Goal: Information Seeking & Learning: Learn about a topic

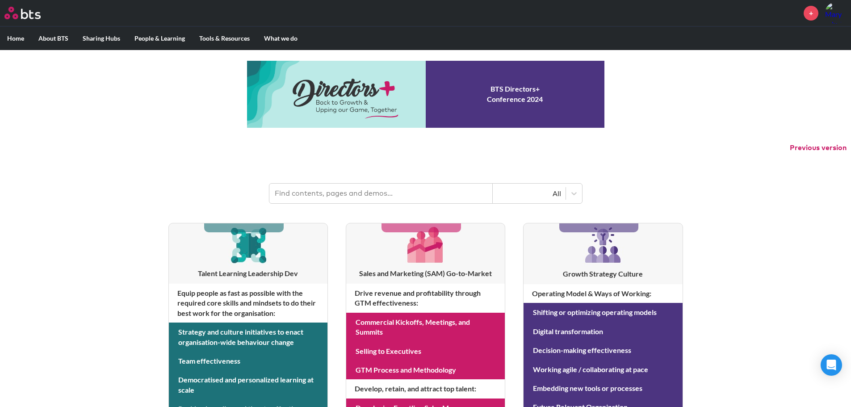
click at [29, 11] on img at bounding box center [22, 13] width 36 height 13
click at [441, 186] on input "text" at bounding box center [381, 194] width 223 height 20
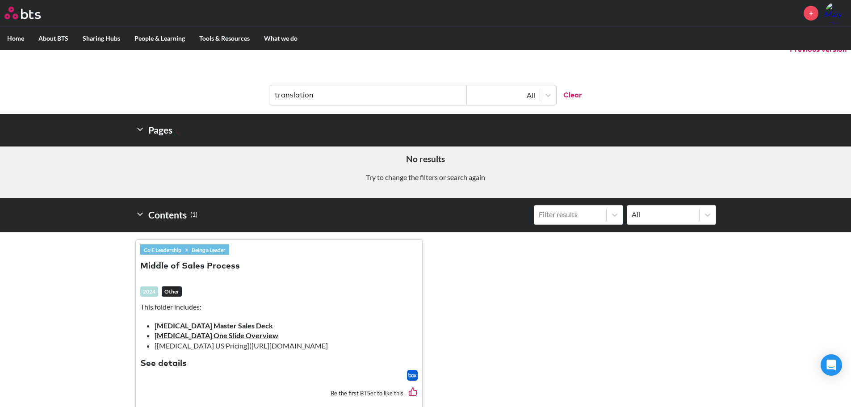
scroll to position [45, 0]
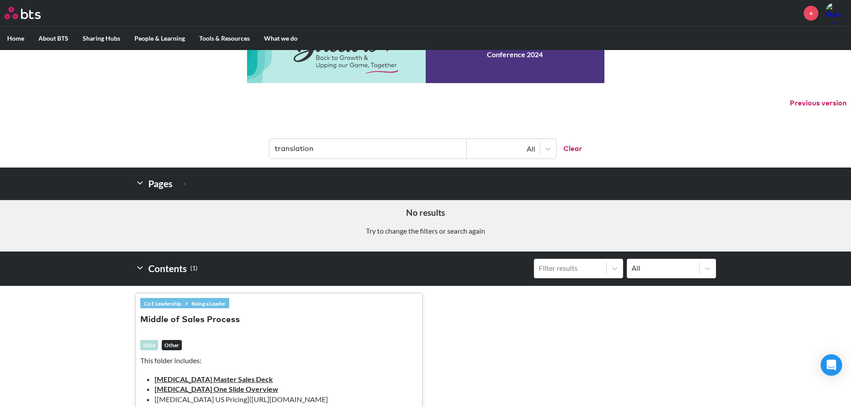
drag, startPoint x: 324, startPoint y: 152, endPoint x: 271, endPoint y: 147, distance: 53.0
click at [253, 144] on header "translation All Clear" at bounding box center [425, 144] width 851 height 46
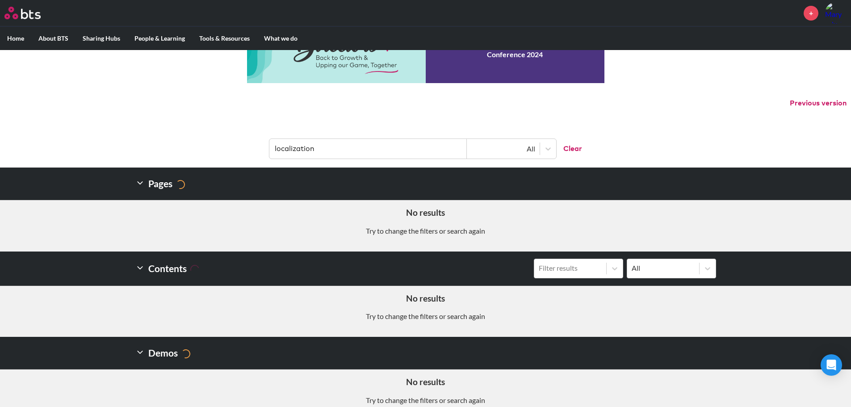
type input "localization"
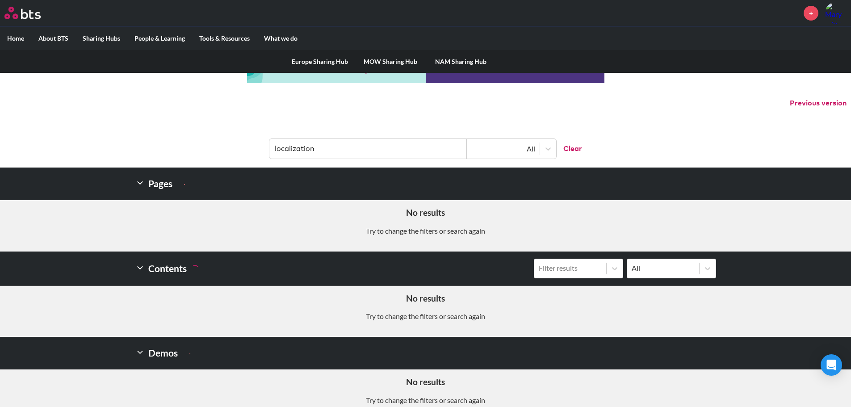
click at [110, 35] on label "Sharing Hubs" at bounding box center [102, 38] width 52 height 23
click at [0, 0] on input "Sharing Hubs" at bounding box center [0, 0] width 0 height 0
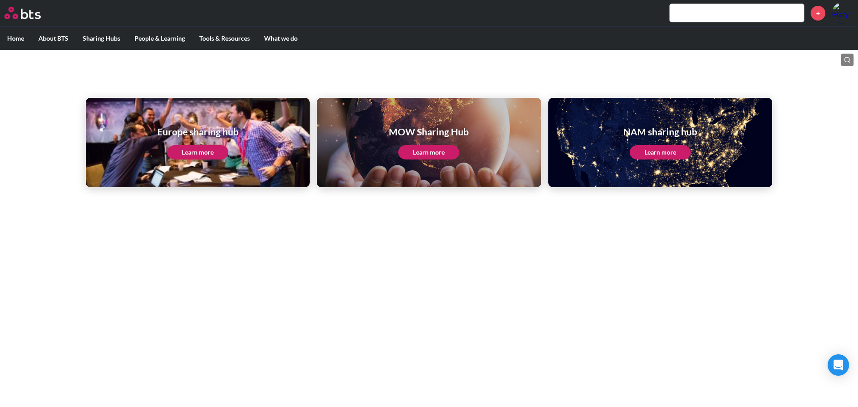
click at [654, 148] on link "Learn more" at bounding box center [660, 152] width 61 height 14
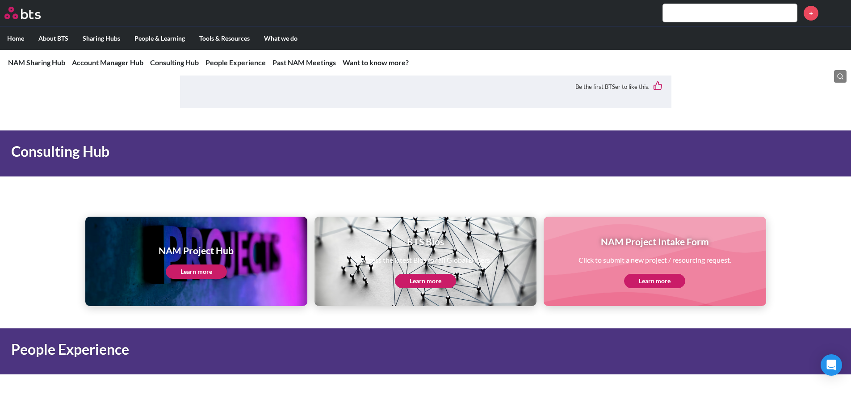
scroll to position [918, 0]
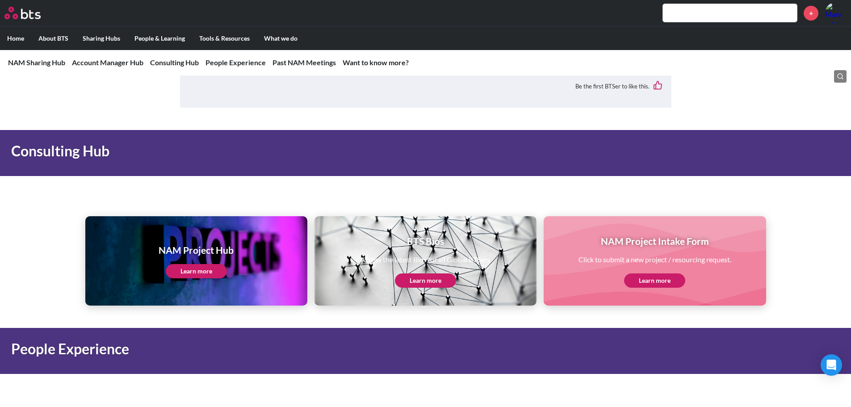
click at [181, 264] on link "Learn more" at bounding box center [196, 271] width 61 height 14
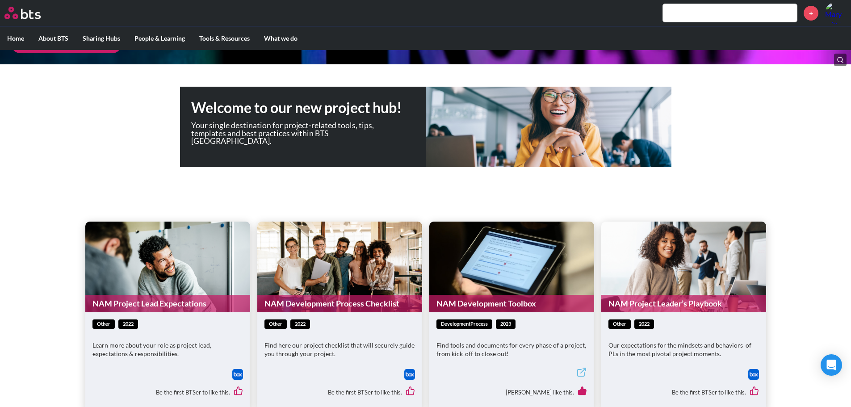
scroll to position [223, 0]
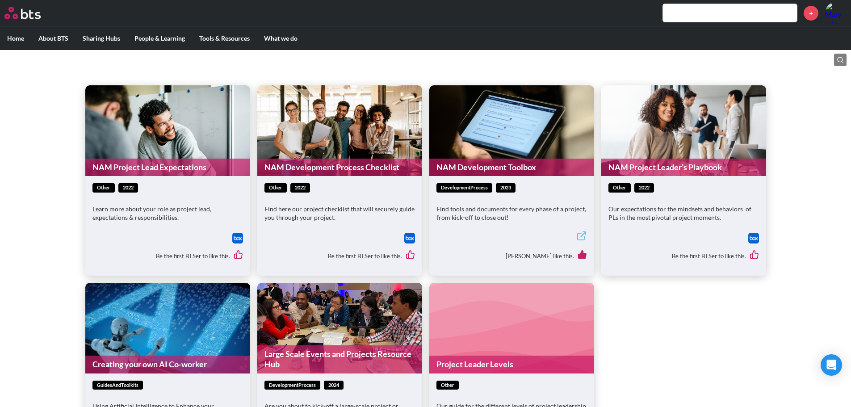
click at [468, 167] on link "NAM Development Toolbox" at bounding box center [512, 167] width 165 height 17
click at [382, 169] on link "NAM Development Process Checklist" at bounding box center [339, 167] width 165 height 17
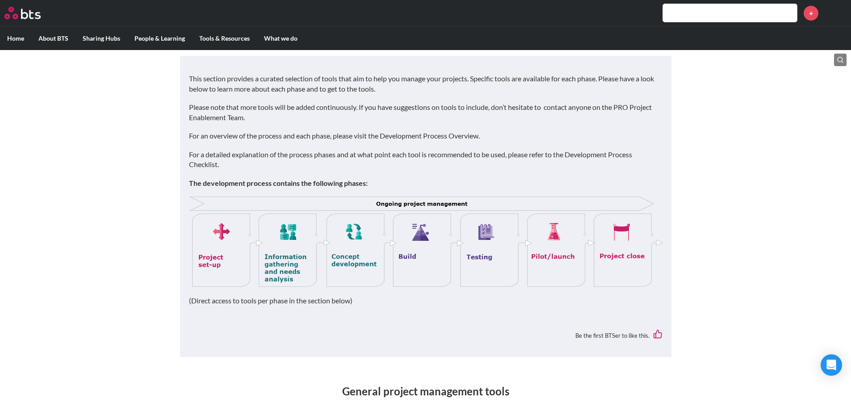
scroll to position [98, 0]
